Goal: Task Accomplishment & Management: Use online tool/utility

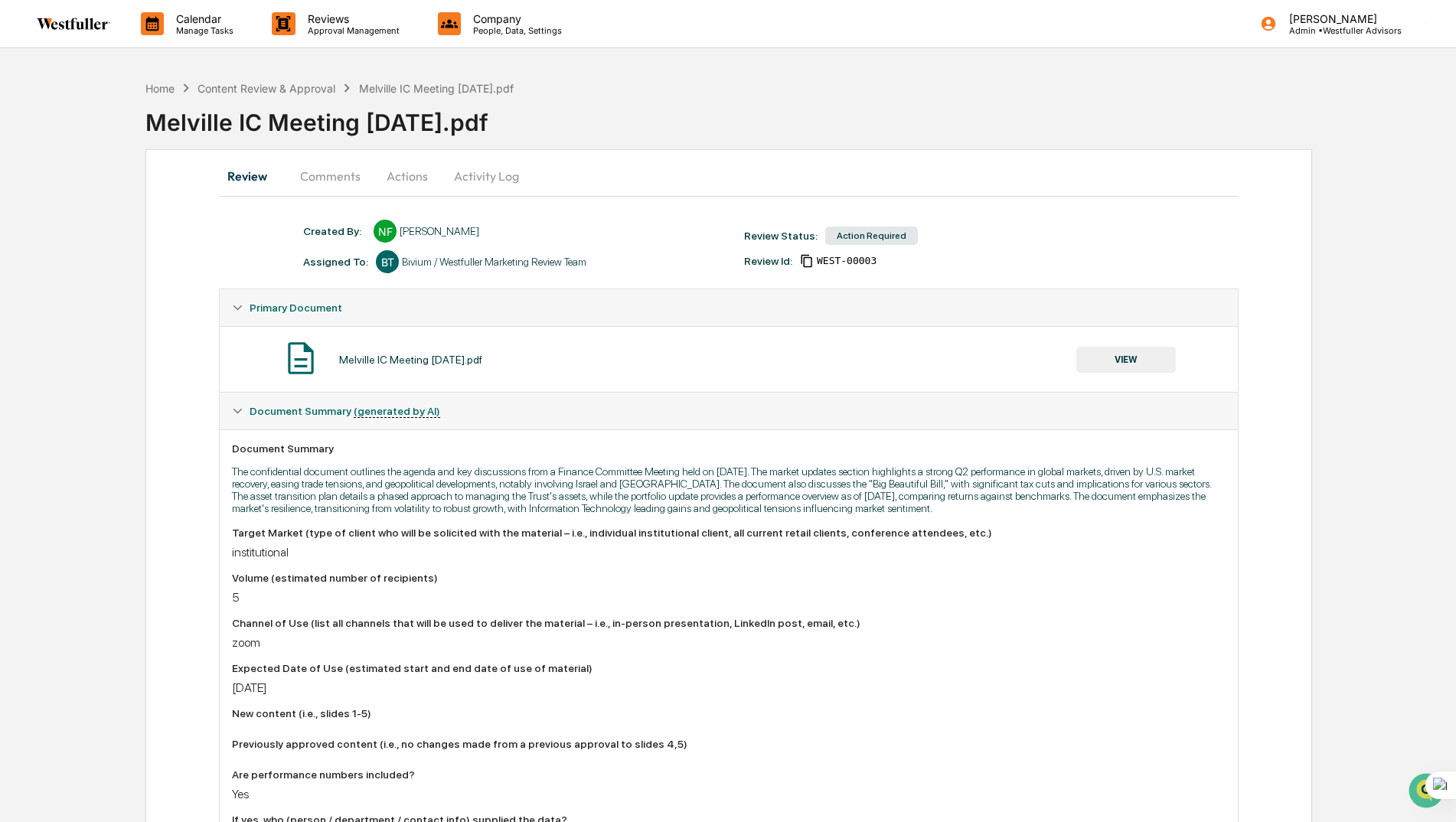
click at [480, 178] on button "Activity Log" at bounding box center [486, 176] width 90 height 36
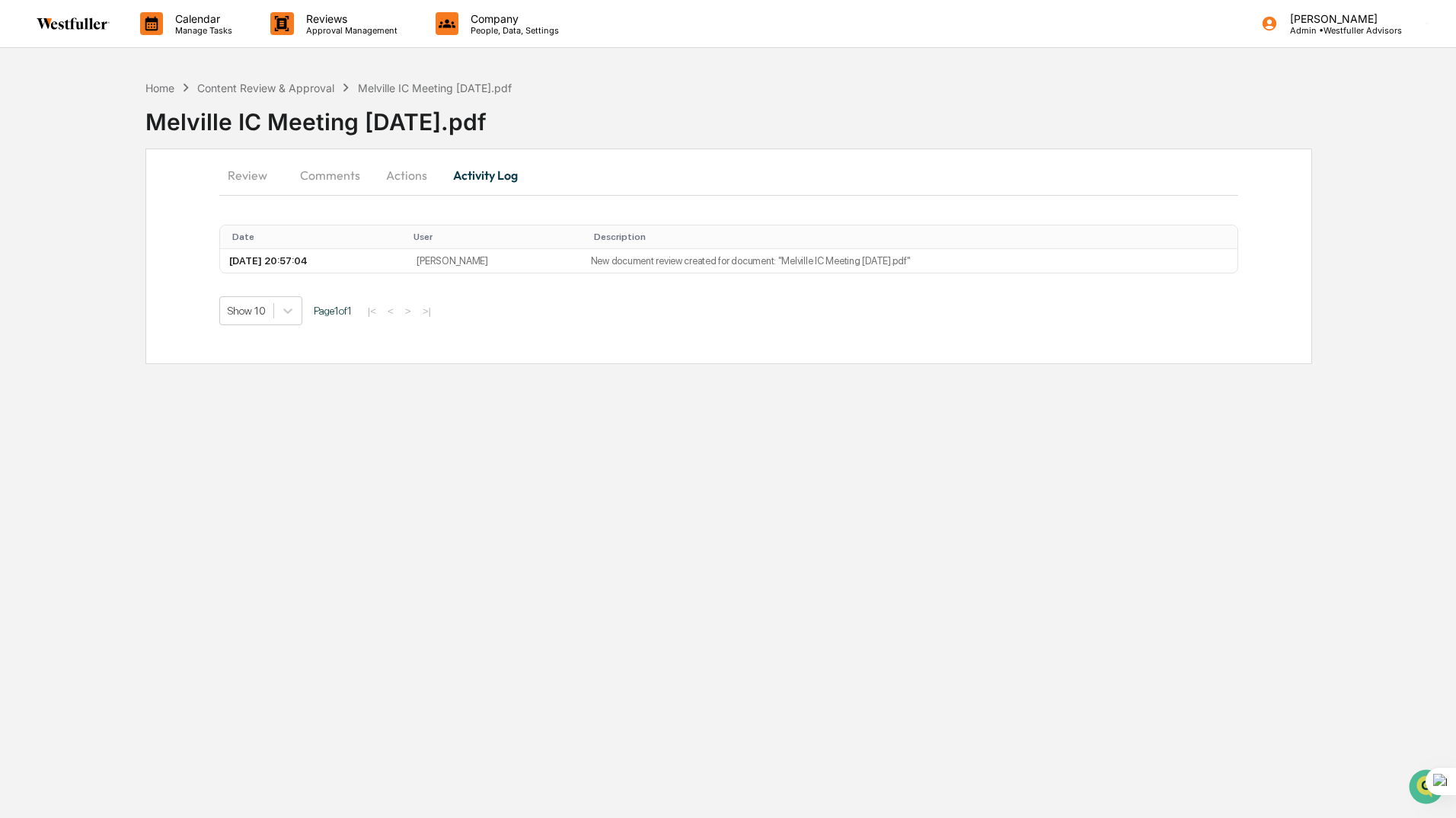
click at [410, 174] on button "Actions" at bounding box center [406, 175] width 68 height 36
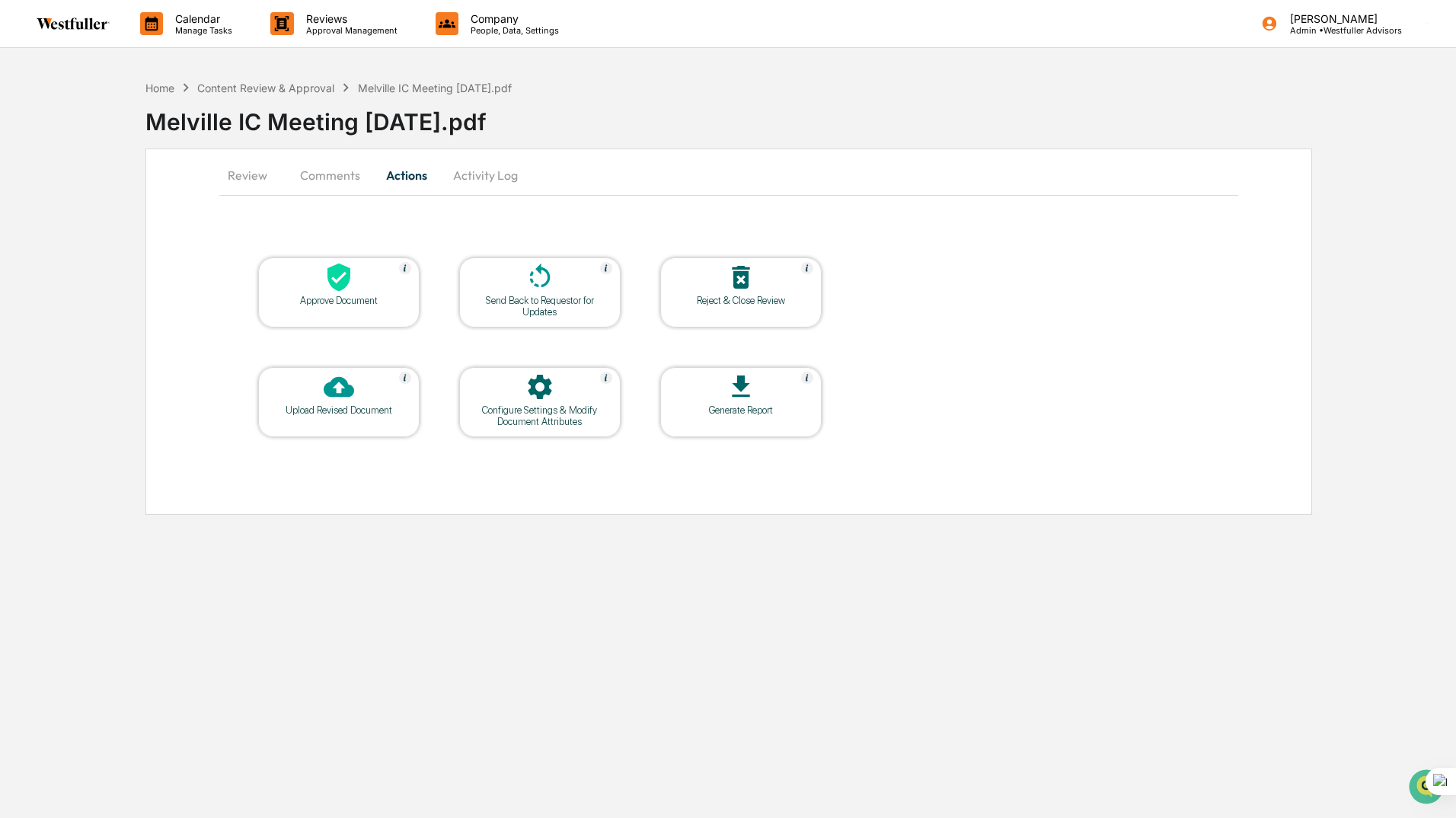
click at [337, 179] on button "Comments" at bounding box center [330, 175] width 84 height 36
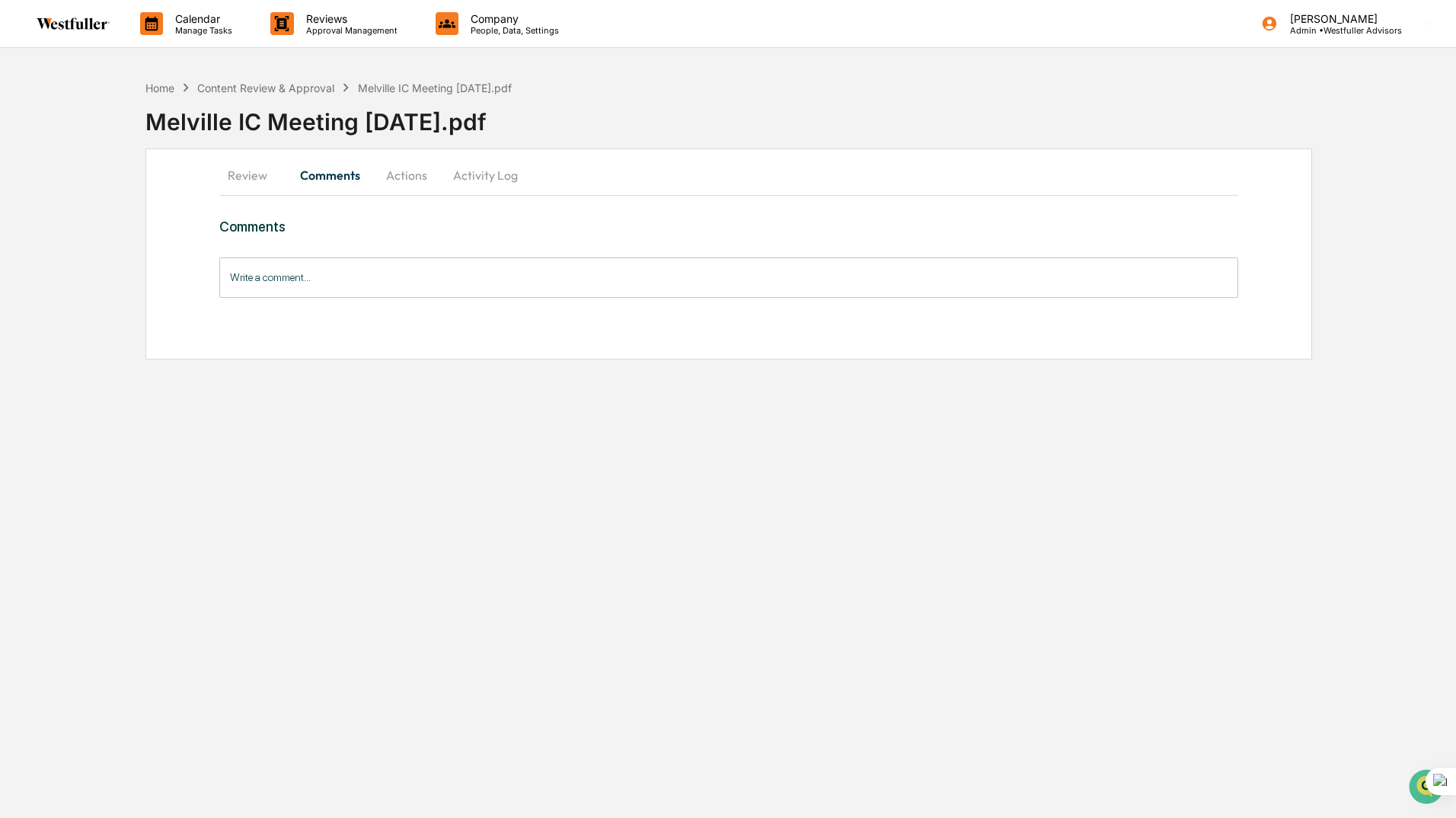
click at [248, 173] on button "Review" at bounding box center [253, 175] width 68 height 36
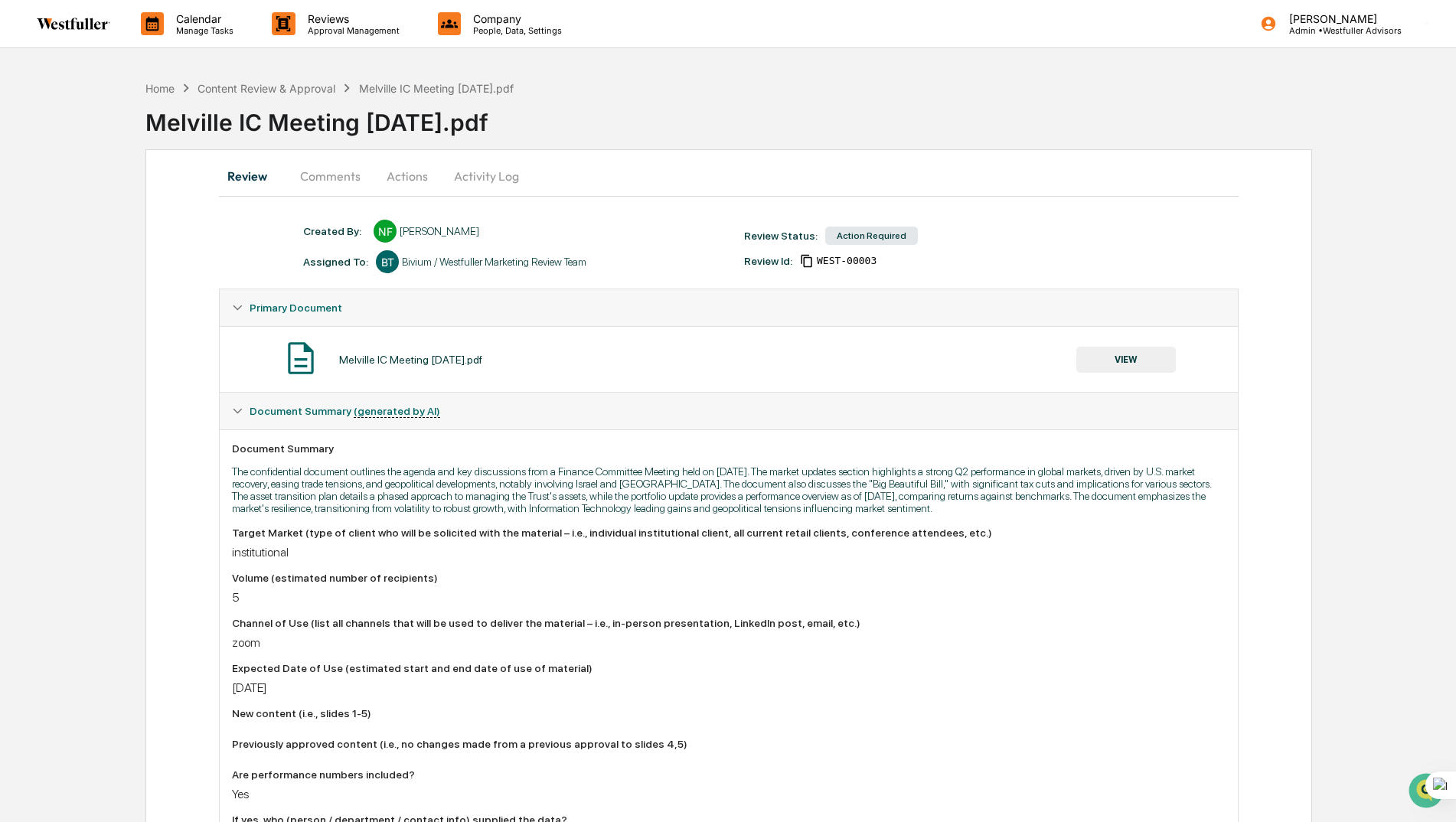
click at [1127, 357] on button "VIEW" at bounding box center [1127, 359] width 100 height 26
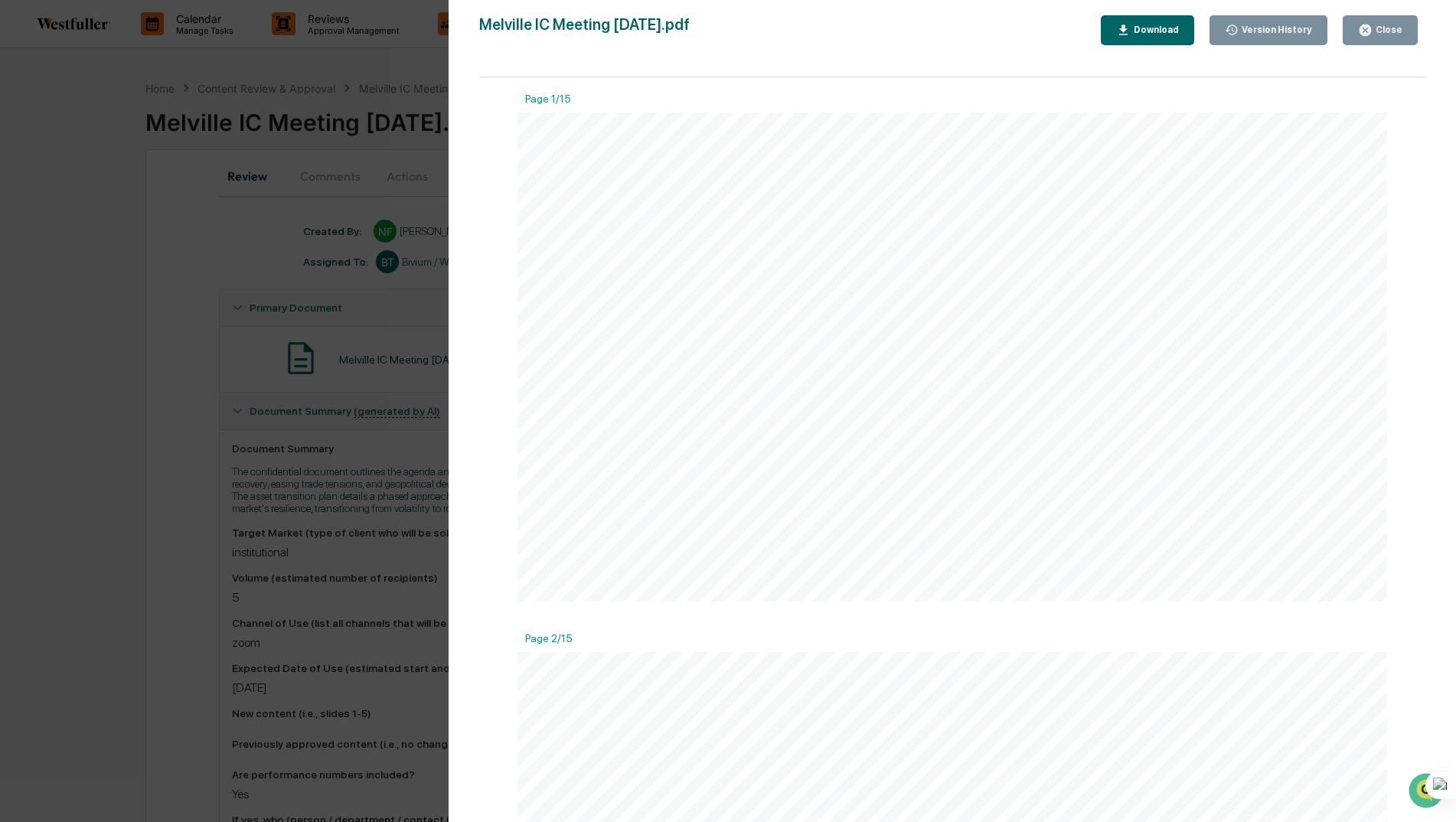
click at [1161, 28] on div "Download" at bounding box center [1155, 30] width 48 height 11
drag, startPoint x: 261, startPoint y: 370, endPoint x: 172, endPoint y: 375, distance: 89.1
click at [261, 370] on div "Version History [DATE] 08:57 PM [PERSON_NAME] IC Meeting [DATE].pdf Close Versi…" at bounding box center [728, 411] width 1456 height 822
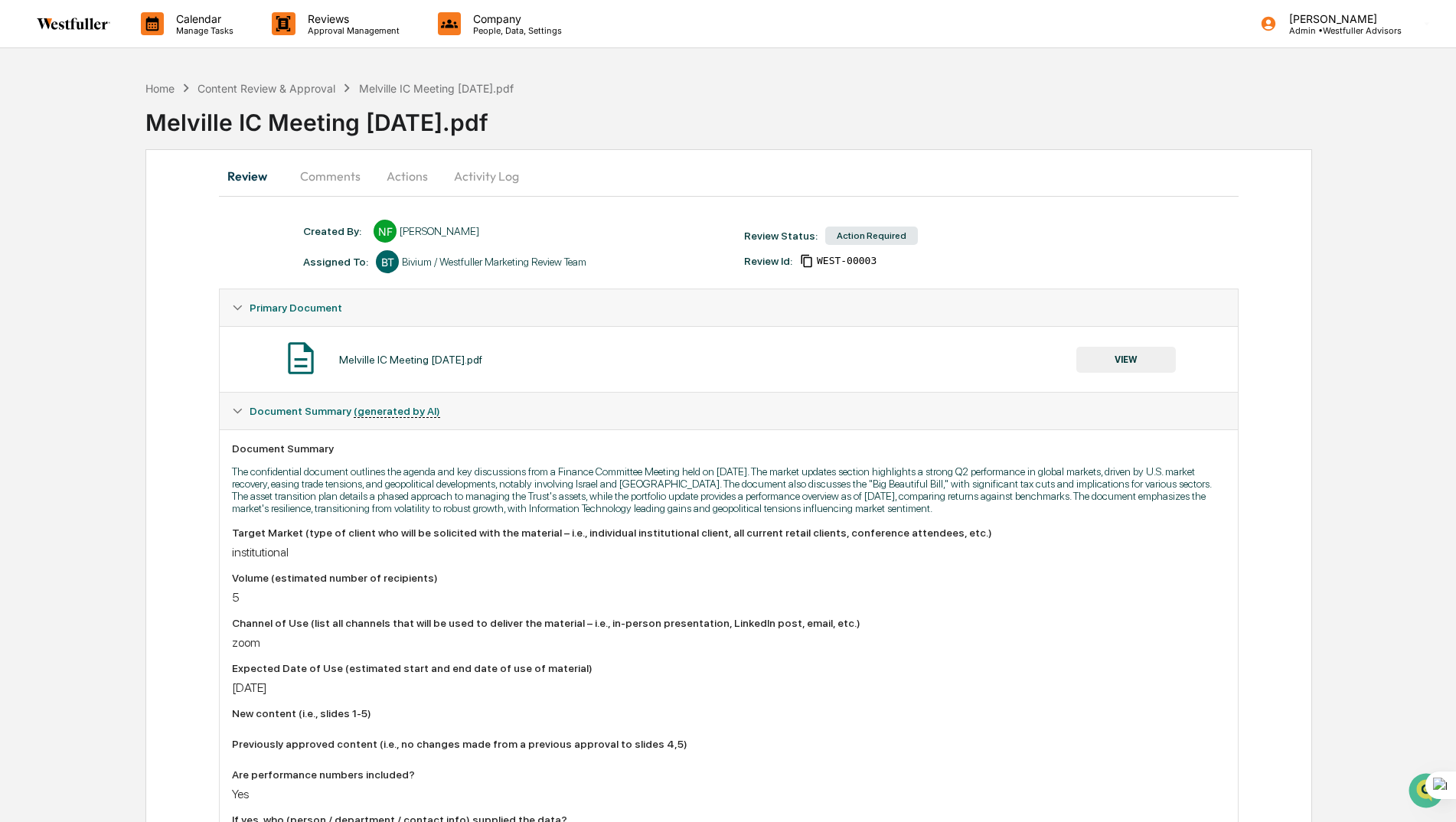
click at [310, 184] on button "Comments" at bounding box center [330, 176] width 85 height 36
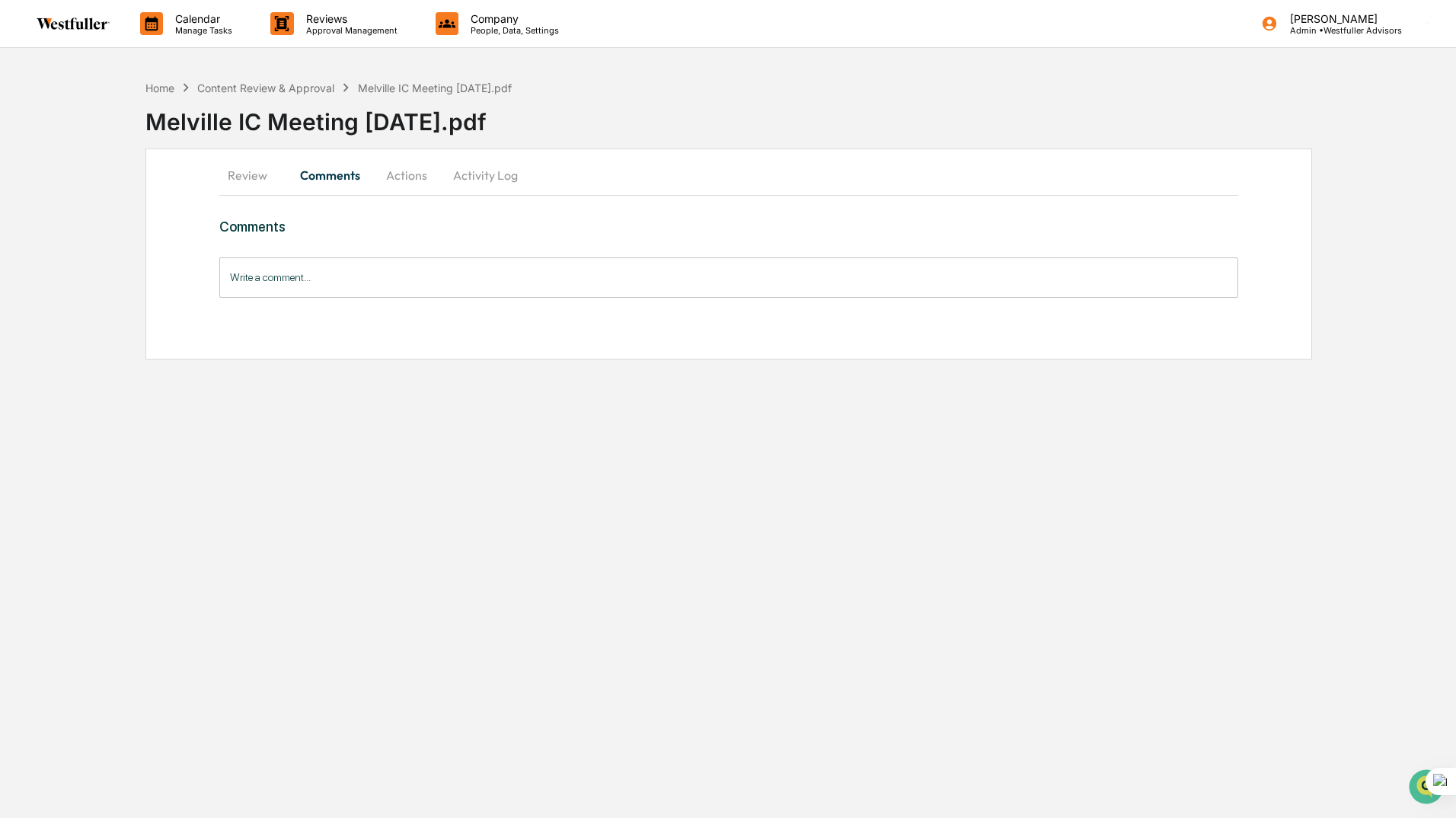
click at [247, 174] on button "Review" at bounding box center [253, 175] width 68 height 36
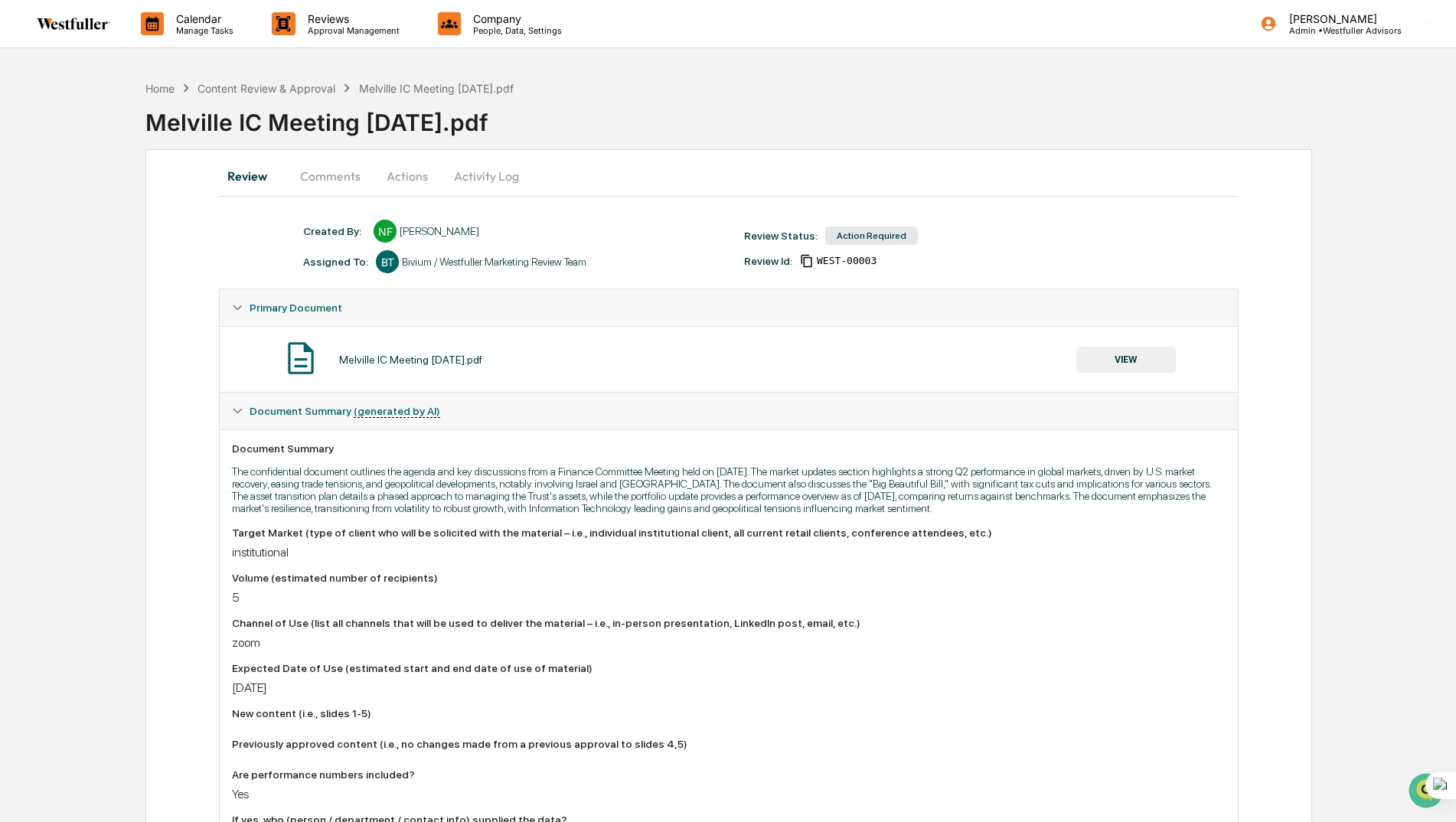
click at [328, 167] on button "Comments" at bounding box center [330, 176] width 85 height 36
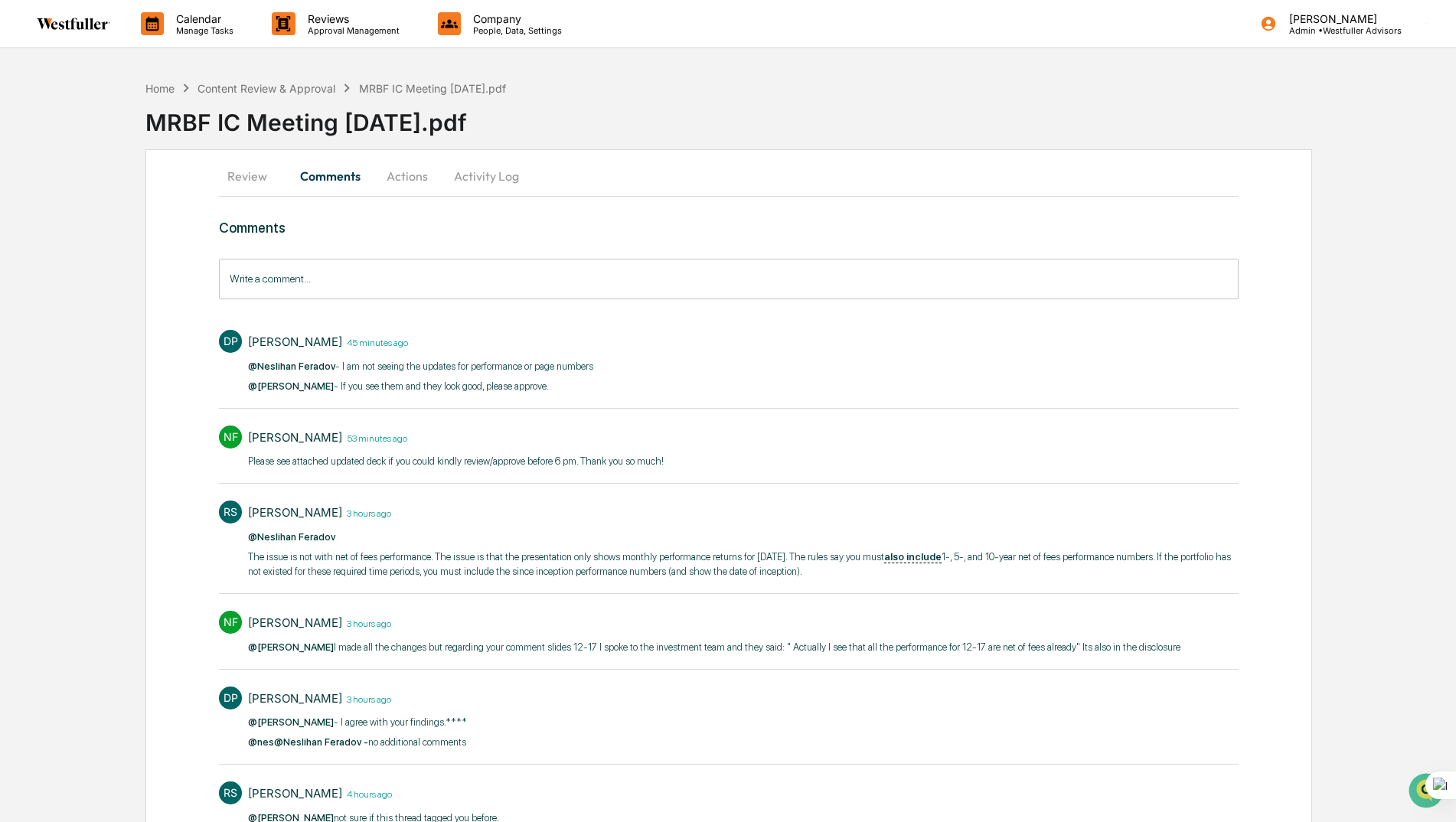
click at [248, 180] on button "Review" at bounding box center [253, 176] width 69 height 36
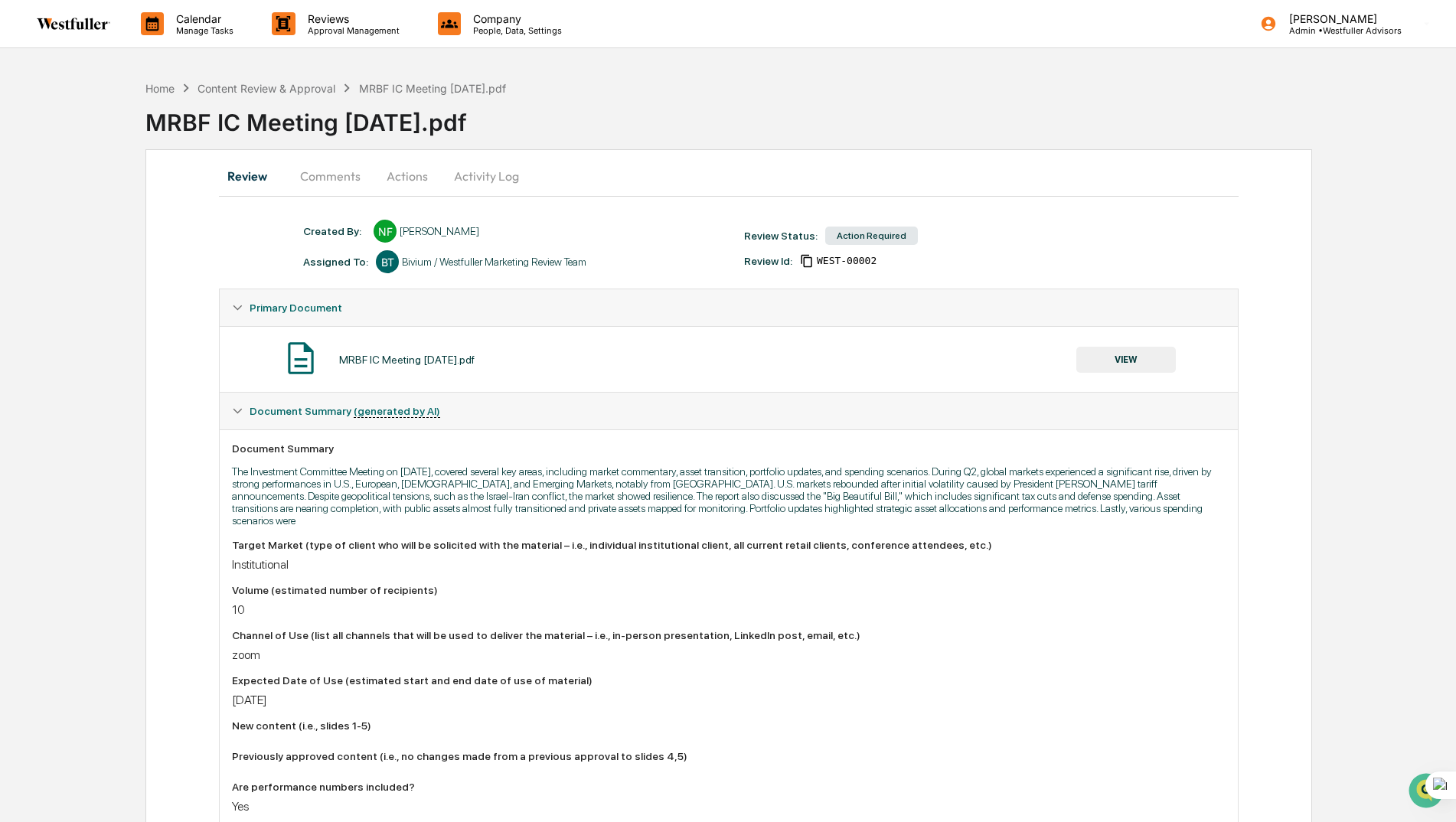
click at [340, 176] on button "Comments" at bounding box center [330, 176] width 85 height 36
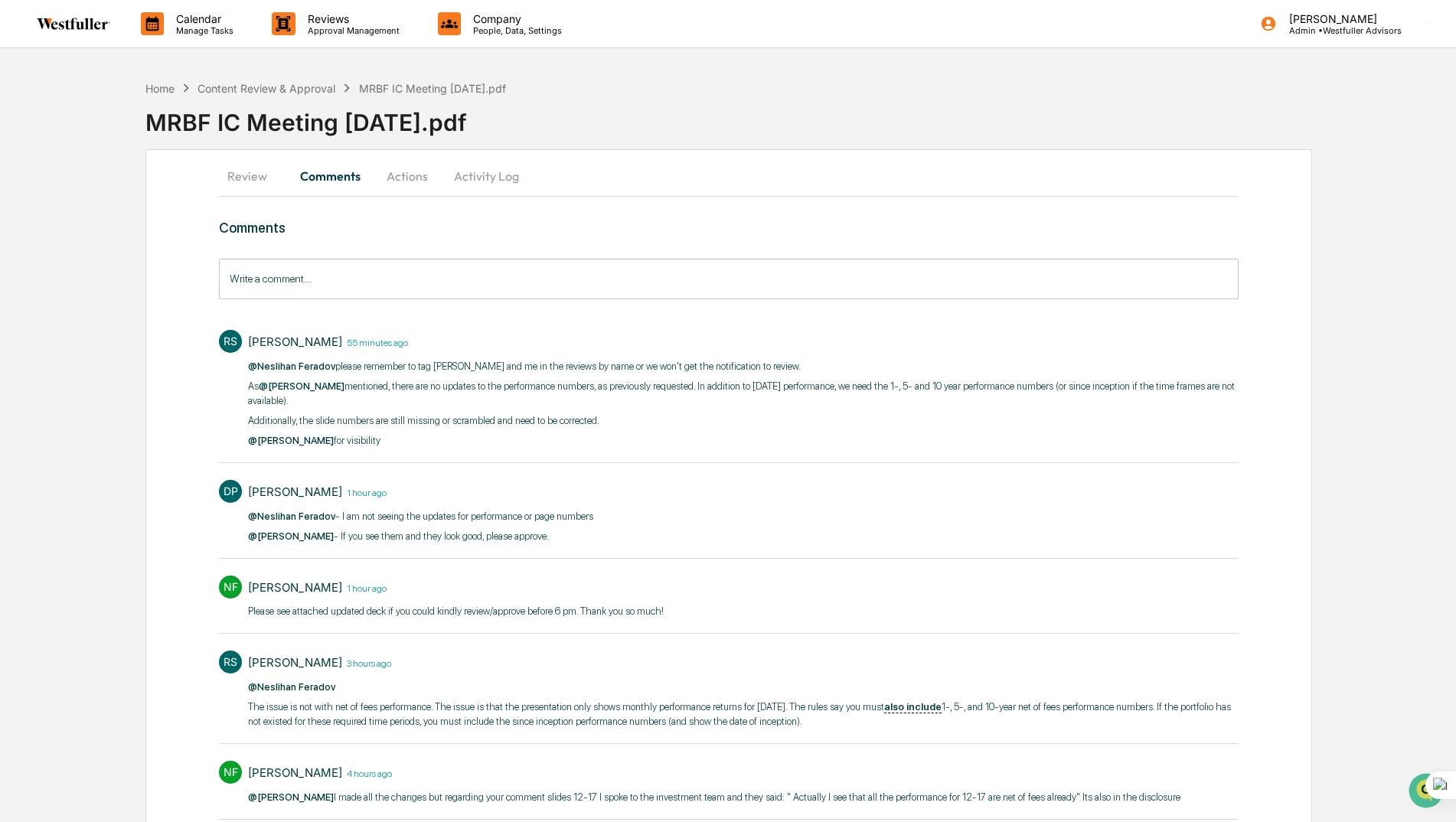
click at [237, 183] on button "Review" at bounding box center [253, 176] width 69 height 36
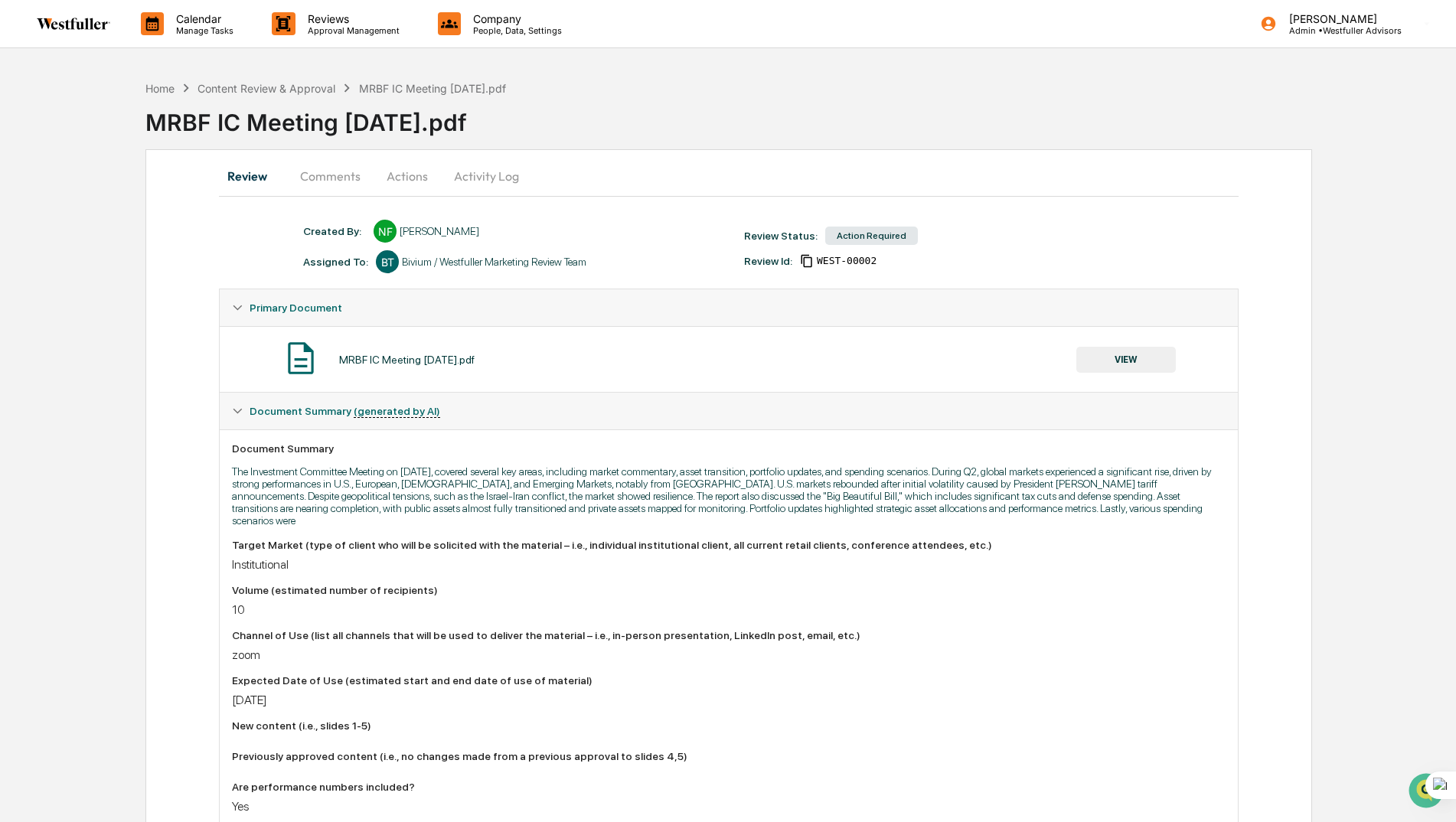
click at [329, 177] on button "Comments" at bounding box center [330, 176] width 85 height 36
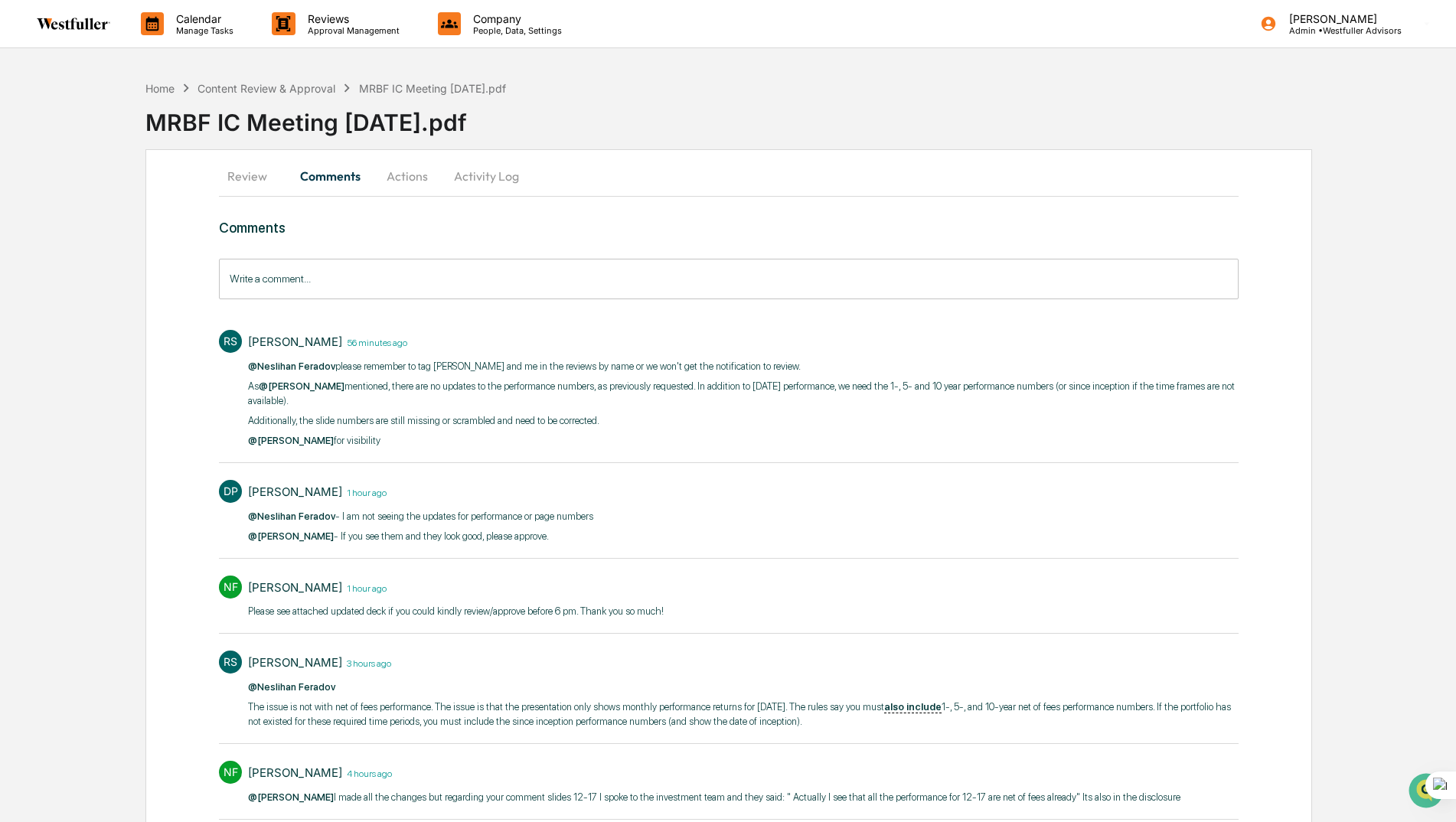
click at [494, 173] on button "Activity Log" at bounding box center [486, 176] width 90 height 36
